Goal: Find specific page/section: Find specific page/section

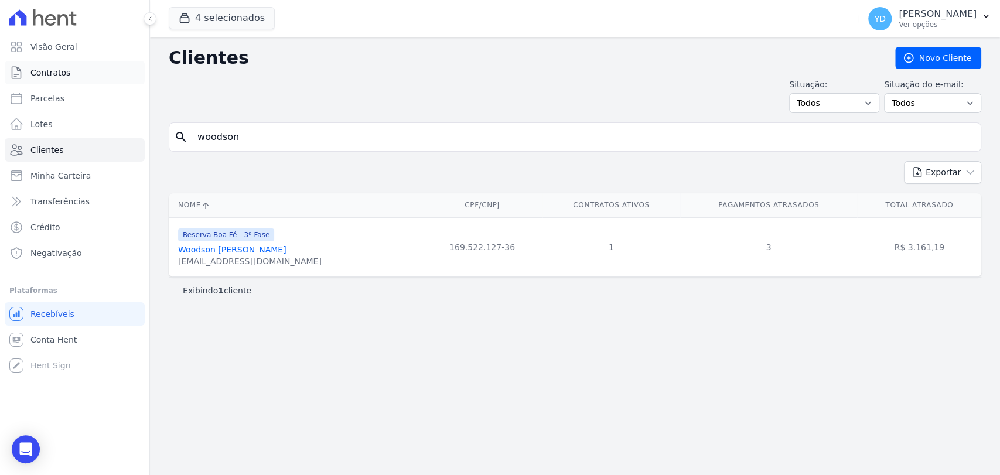
click at [124, 77] on link "Contratos" at bounding box center [75, 72] width 140 height 23
click at [244, 141] on input "woodson" at bounding box center [582, 136] width 785 height 23
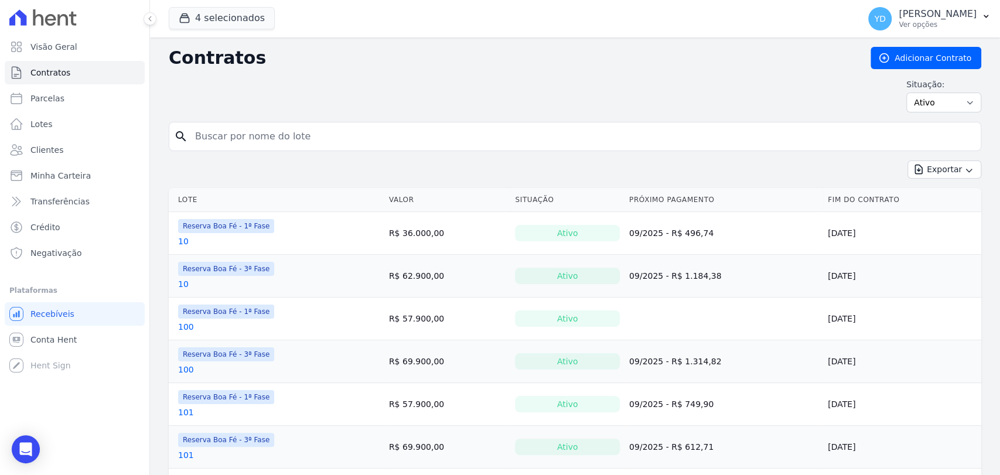
click at [244, 141] on input "search" at bounding box center [582, 136] width 788 height 23
type input "E10"
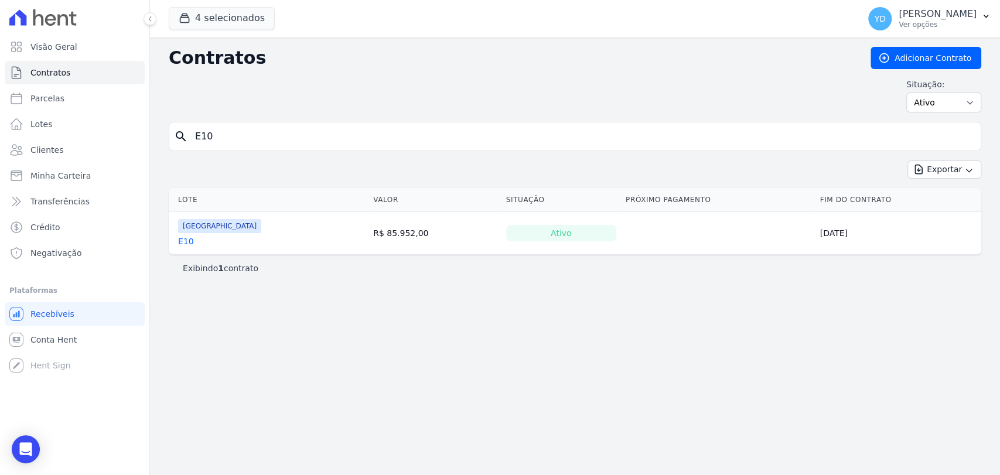
click at [179, 245] on link "E10" at bounding box center [186, 241] width 16 height 12
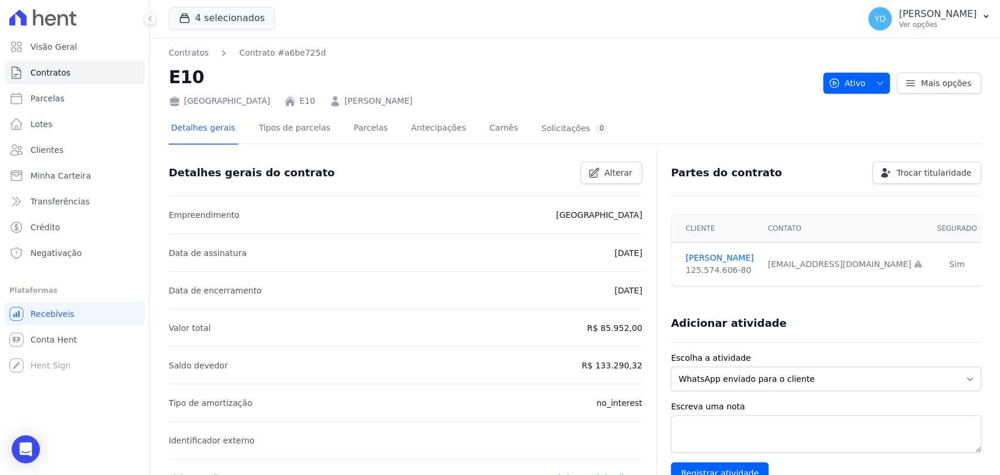
scroll to position [388, 0]
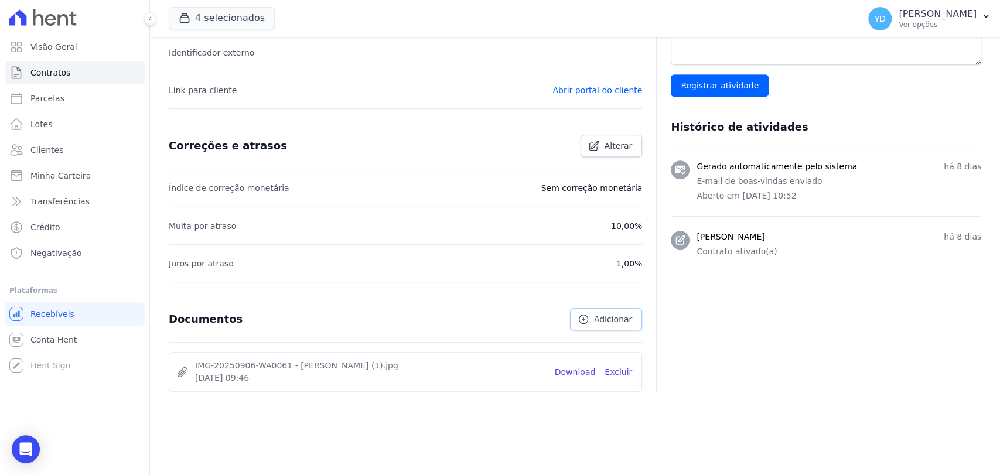
click at [582, 323] on icon at bounding box center [583, 319] width 12 height 12
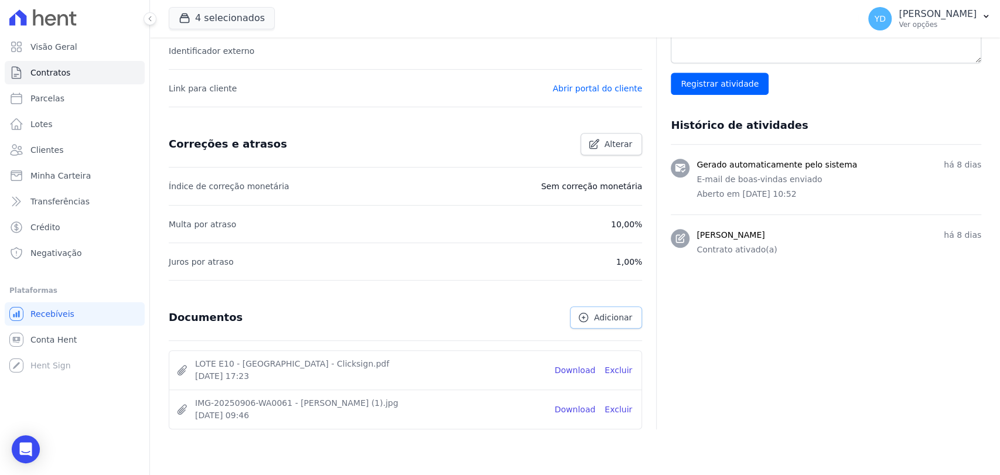
scroll to position [390, 0]
